Goal: Contribute content: Add original content to the website for others to see

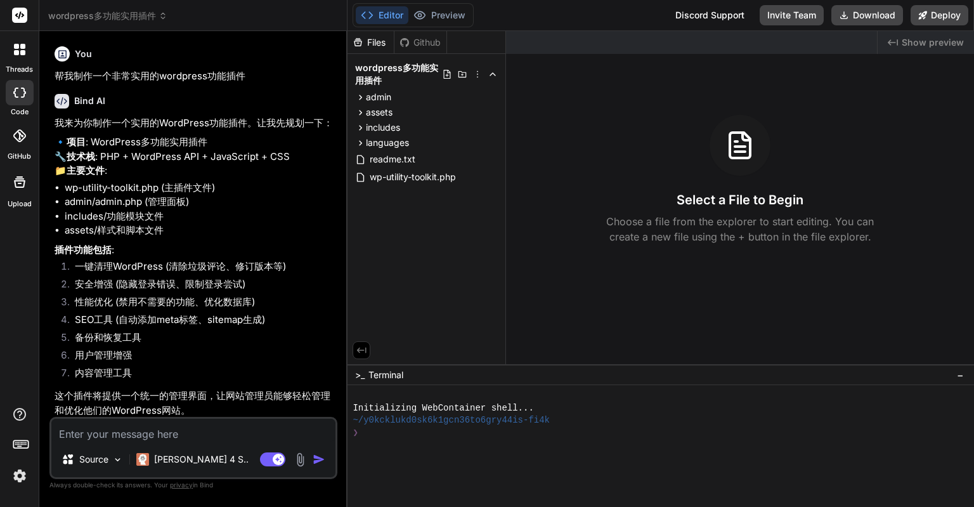
scroll to position [2152, 0]
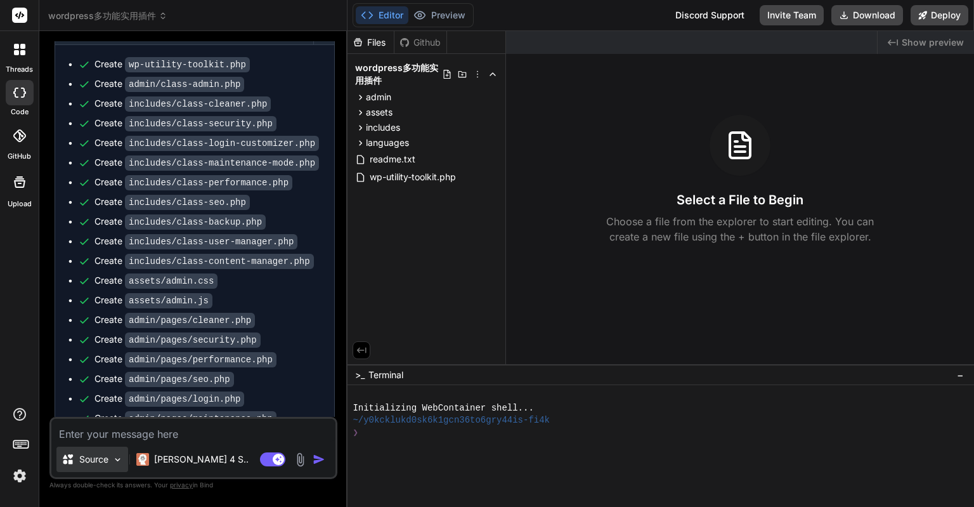
click at [105, 454] on p "Source" at bounding box center [93, 459] width 29 height 13
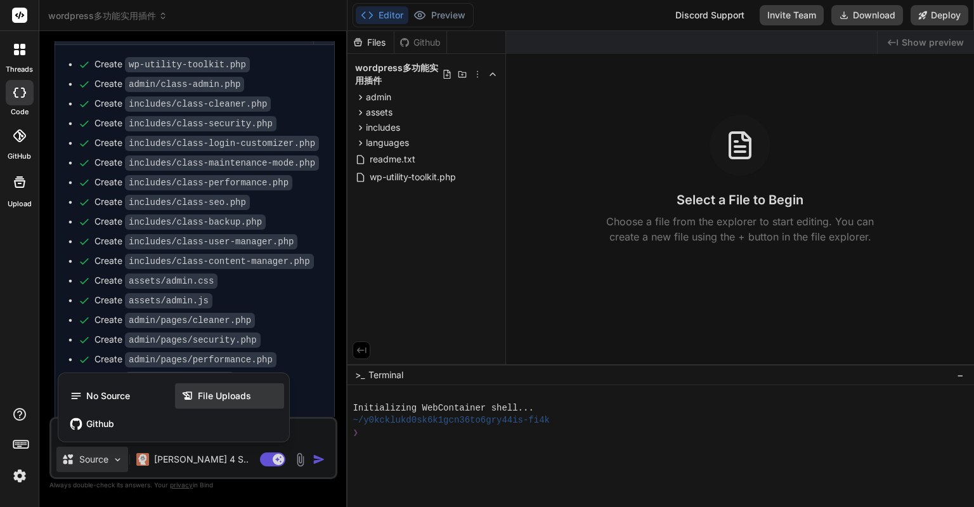
click at [219, 399] on span "File Uploads" at bounding box center [224, 395] width 53 height 13
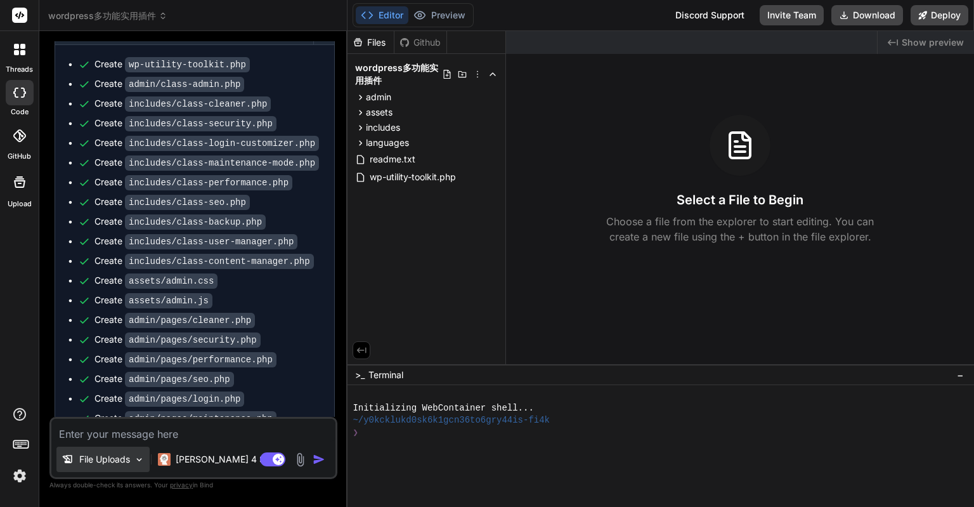
click at [109, 460] on p "File Uploads" at bounding box center [104, 459] width 51 height 13
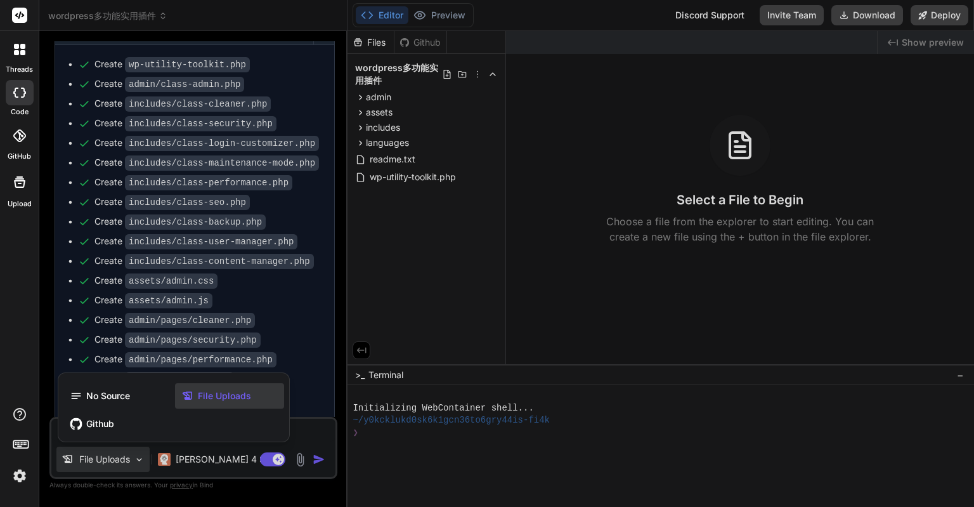
click at [109, 460] on div at bounding box center [487, 253] width 974 height 507
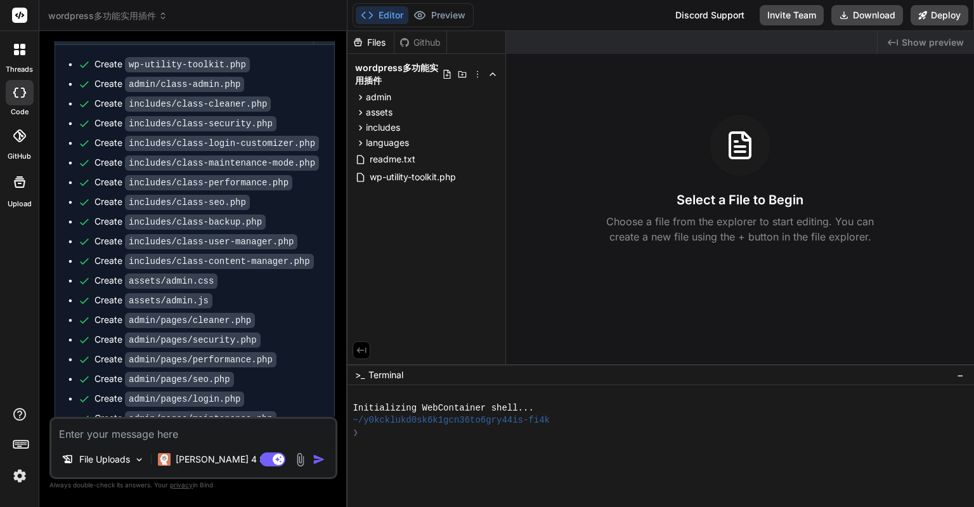
click at [302, 459] on img at bounding box center [300, 459] width 15 height 15
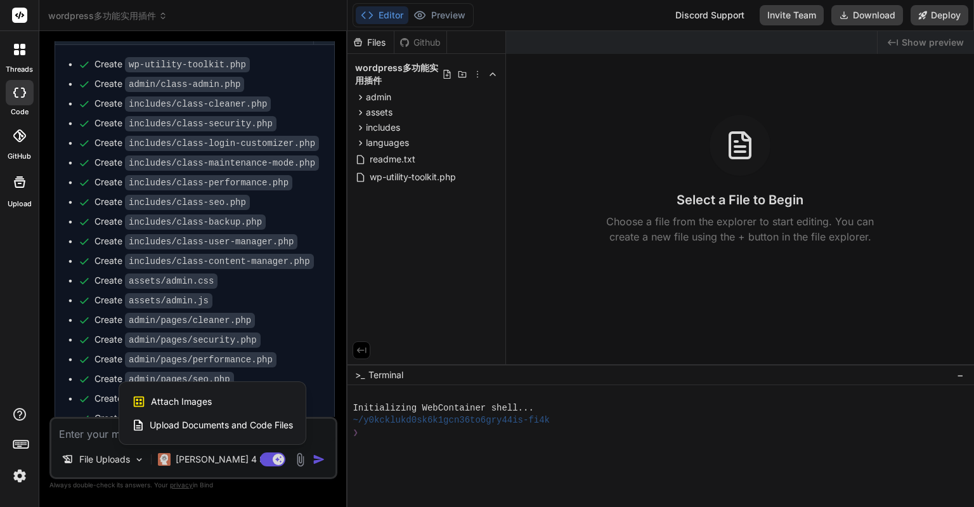
click at [234, 431] on div "Upload Documents and Code Files" at bounding box center [212, 425] width 161 height 23
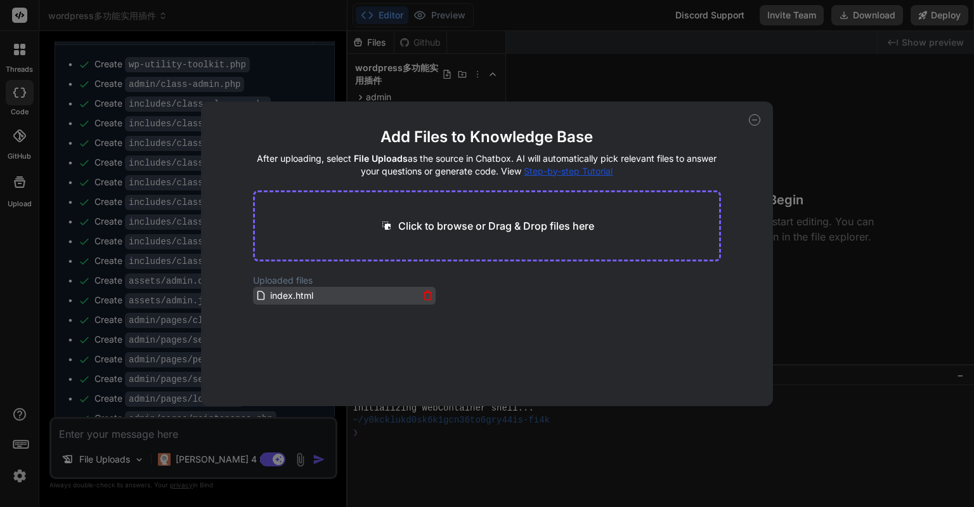
click at [426, 291] on icon at bounding box center [427, 295] width 11 height 11
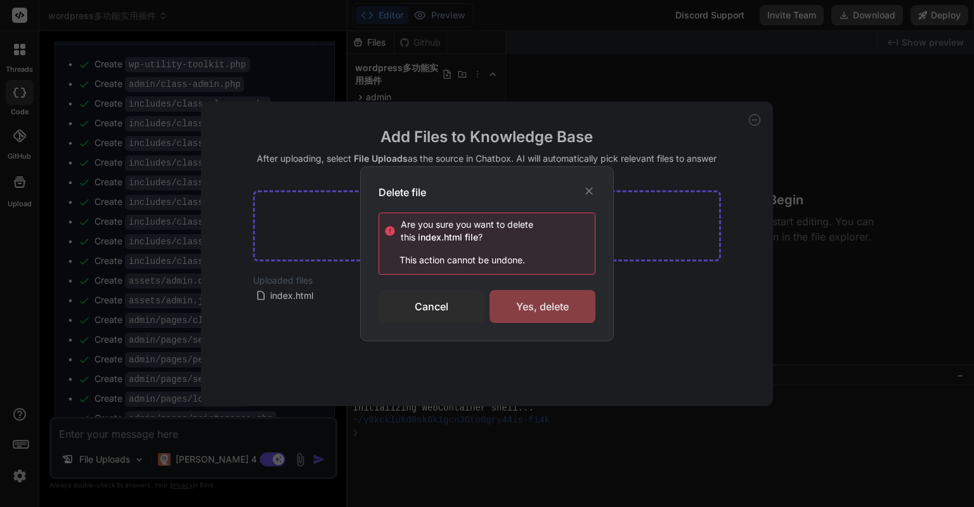
click at [507, 301] on div "Yes, delete" at bounding box center [543, 306] width 106 height 33
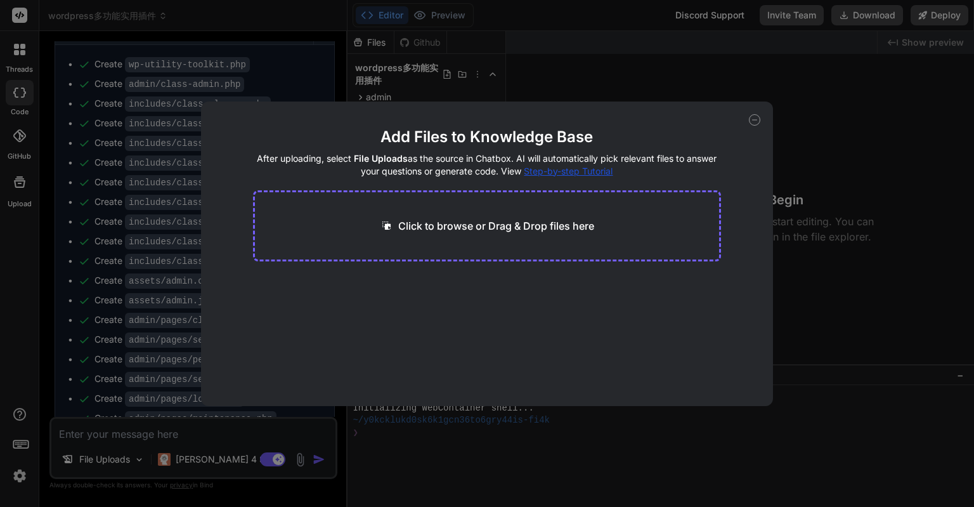
click at [189, 421] on div "Add Files to Knowledge Base After uploading, select File Uploads as the source …" at bounding box center [487, 253] width 974 height 507
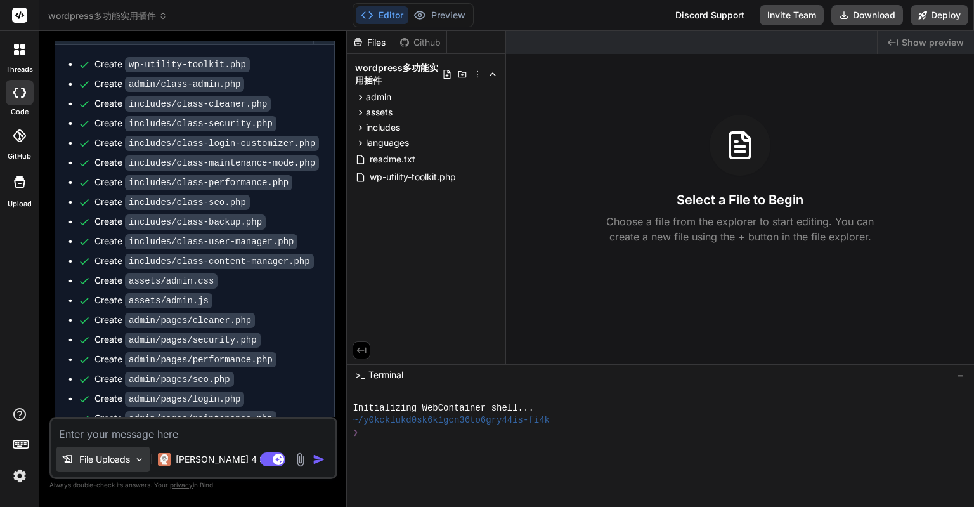
click at [135, 457] on img at bounding box center [139, 459] width 11 height 11
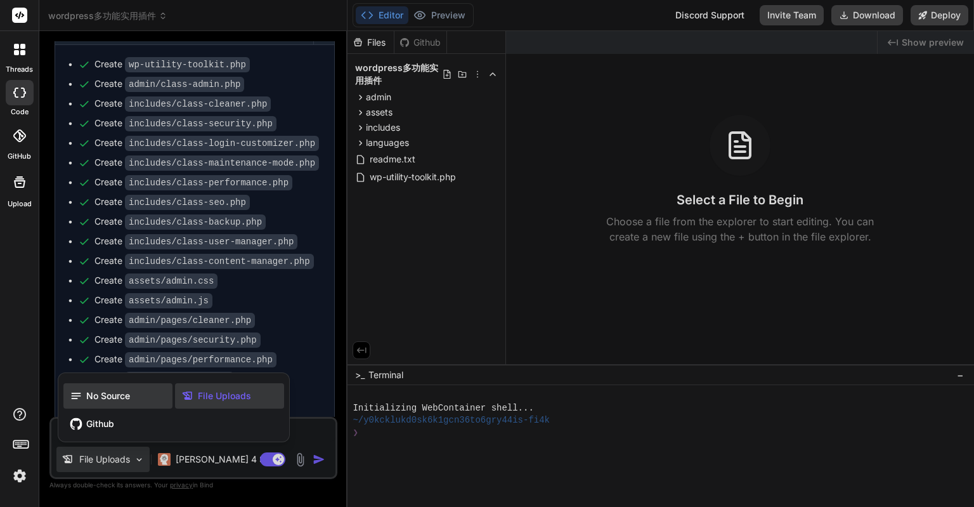
click at [124, 404] on div "No Source" at bounding box center [117, 395] width 109 height 25
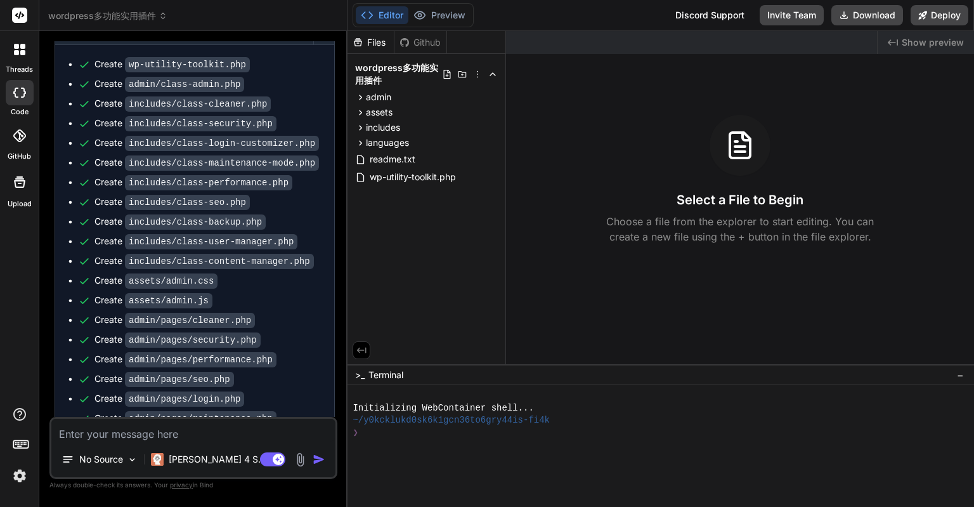
click at [399, 464] on div at bounding box center [654, 469] width 602 height 12
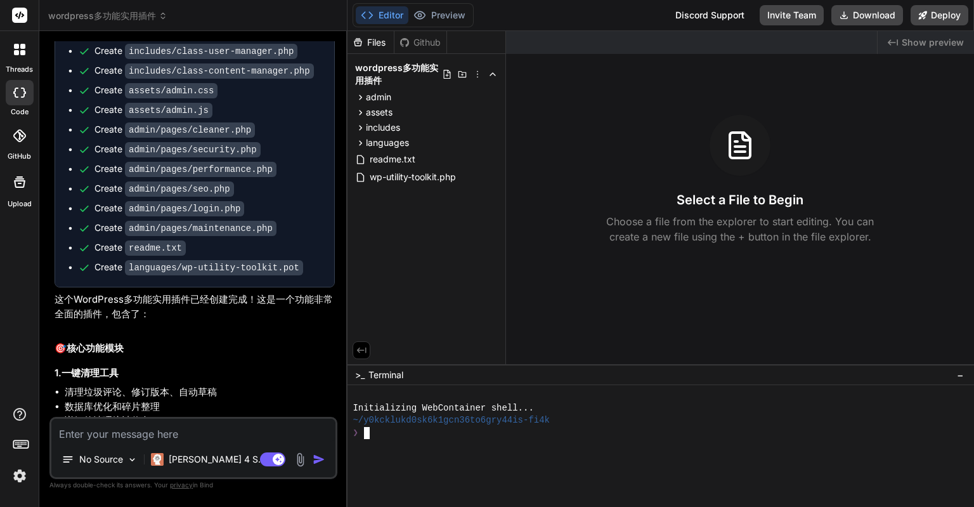
scroll to position [2406, 0]
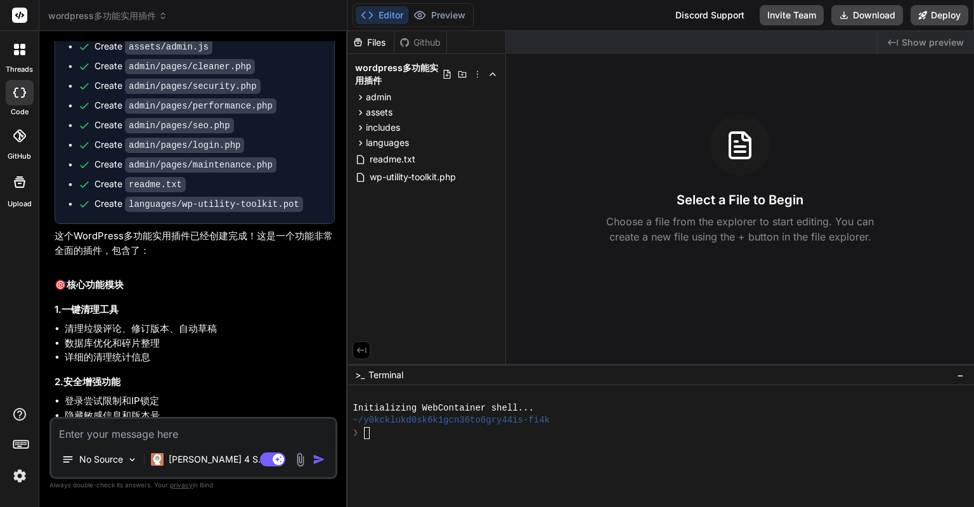
click at [606, 337] on div "Created with Pixso. Show preview Select a File to Begin Choose a file from the …" at bounding box center [740, 197] width 468 height 333
click at [29, 190] on div at bounding box center [19, 182] width 30 height 30
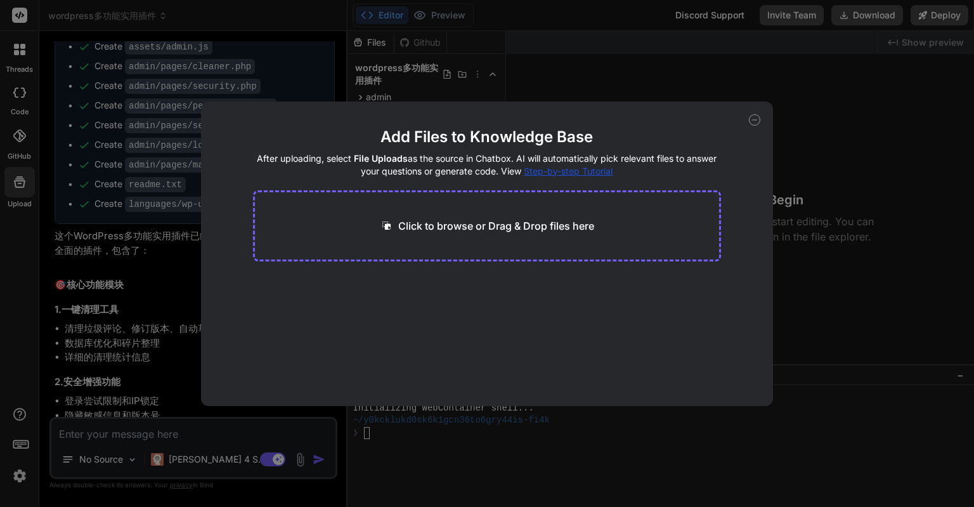
click at [86, 241] on div "Add Files to Knowledge Base After uploading, select File Uploads as the source …" at bounding box center [487, 253] width 974 height 507
type textarea "x"
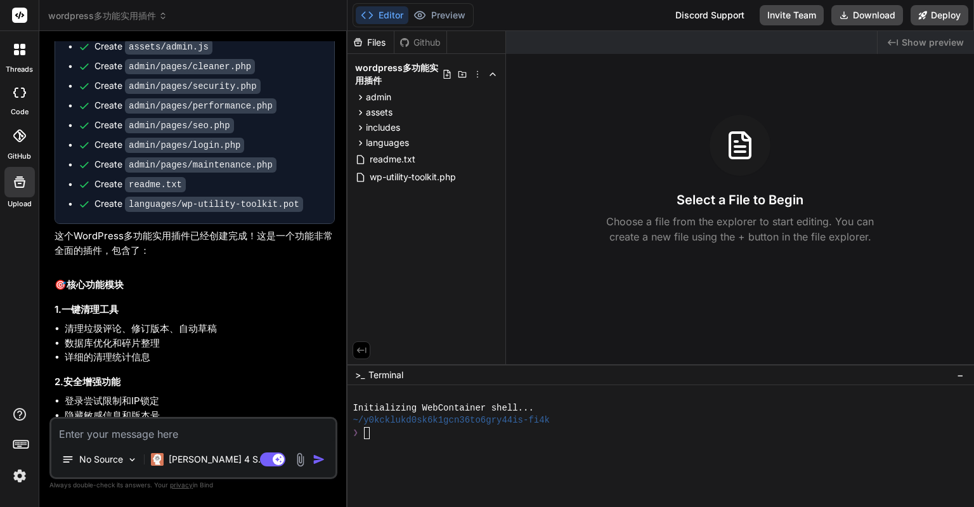
click at [140, 7] on header "wordpress多功能实用插件 Created with Pixso." at bounding box center [193, 15] width 308 height 31
click at [147, 14] on span "wordpress多功能实用插件" at bounding box center [107, 16] width 119 height 13
